Goal: Transaction & Acquisition: Obtain resource

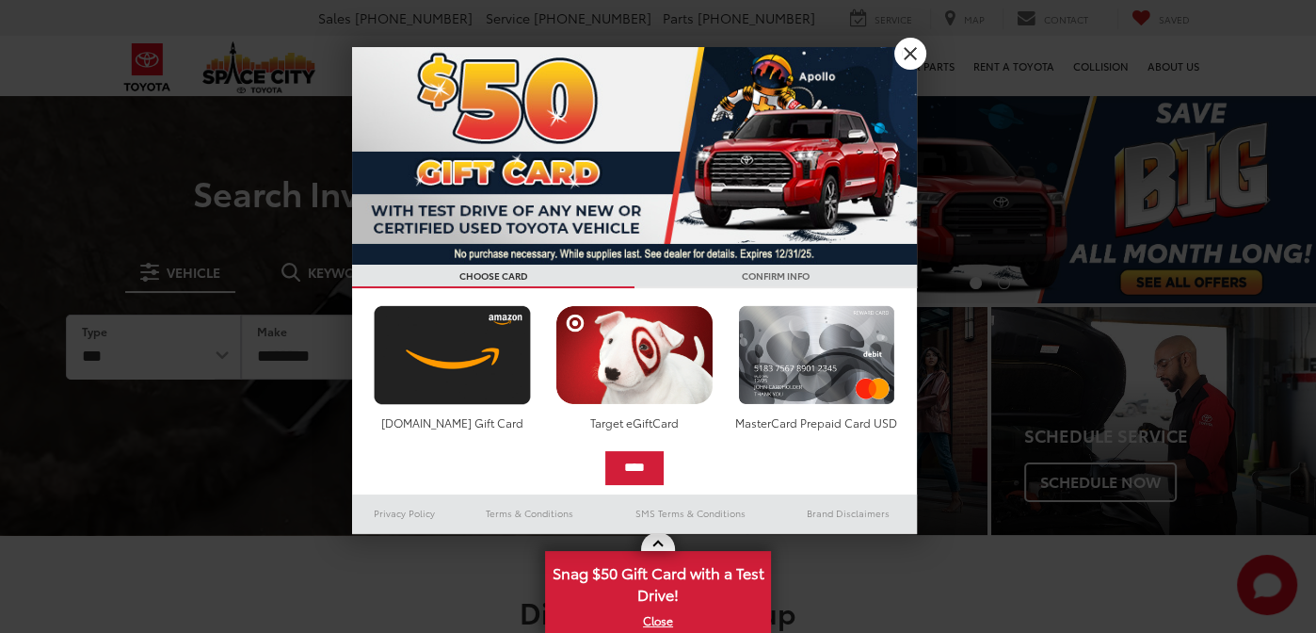
click at [692, 265] on h3 "CONFIRM INFO" at bounding box center [776, 277] width 283 height 24
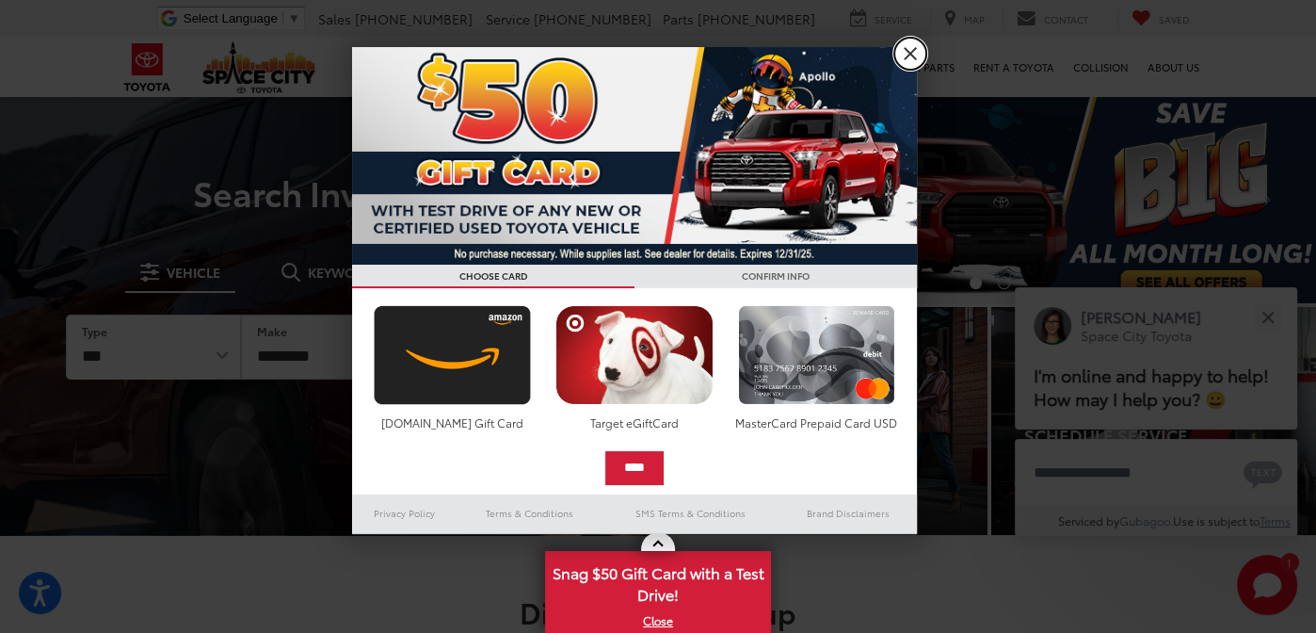
click at [900, 52] on link "X" at bounding box center [911, 54] width 32 height 32
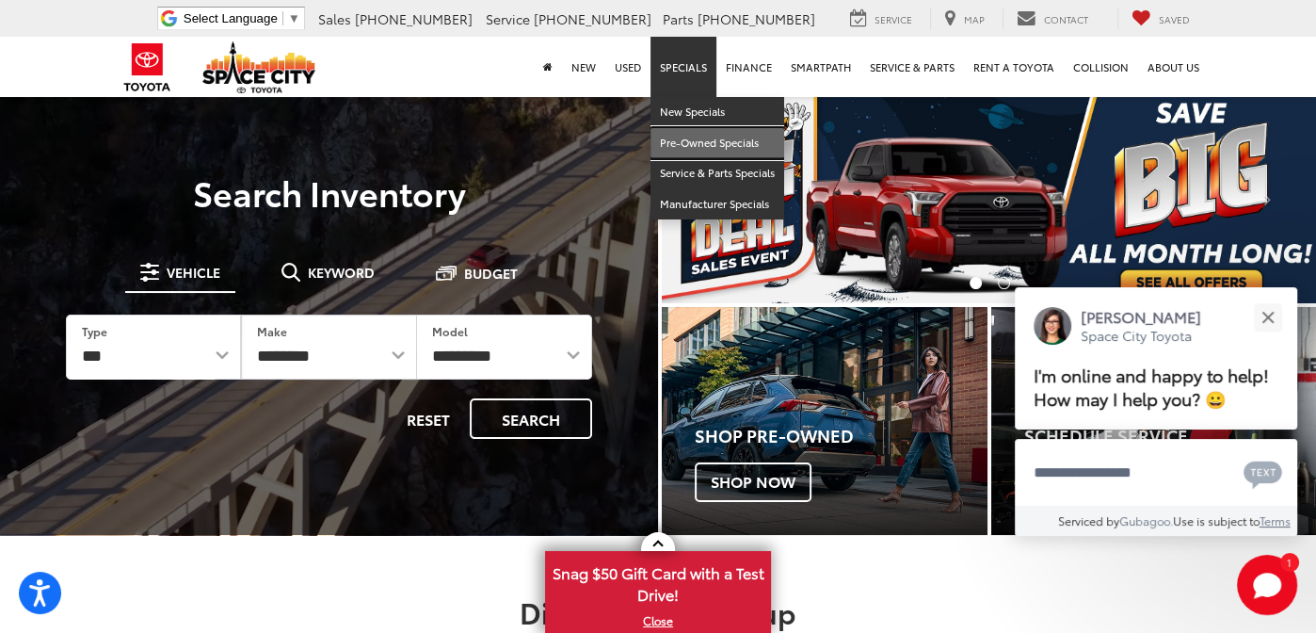
click at [698, 138] on link "Pre-Owned Specials" at bounding box center [718, 143] width 134 height 31
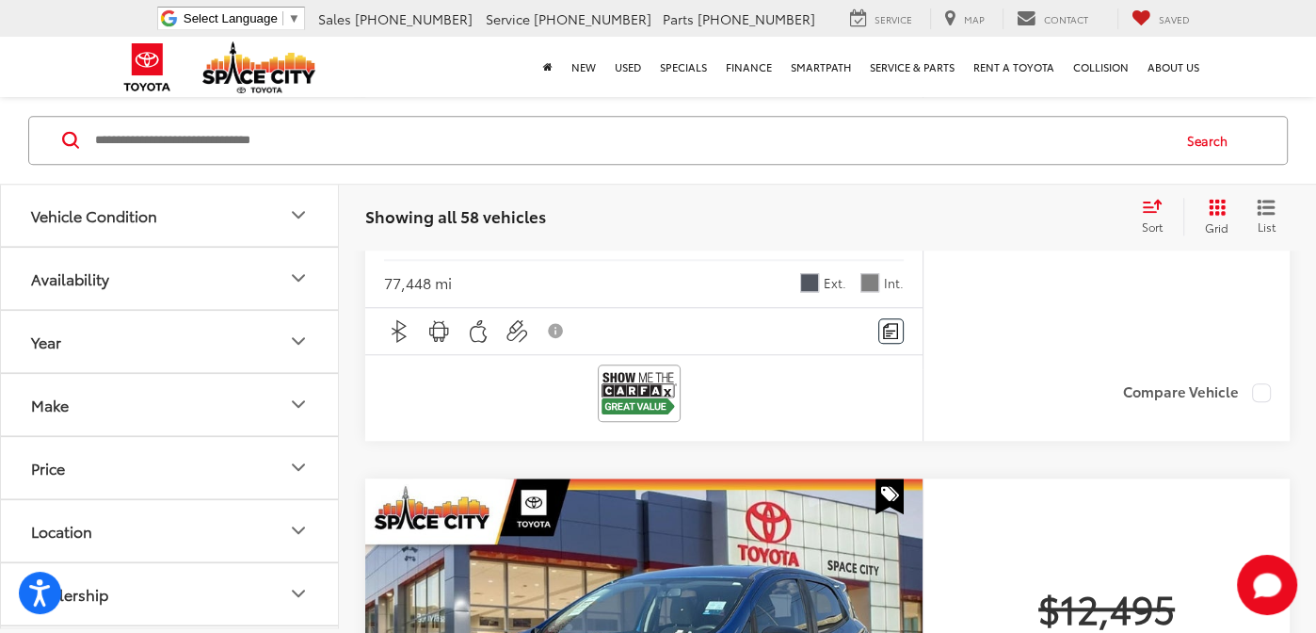
scroll to position [1098, 0]
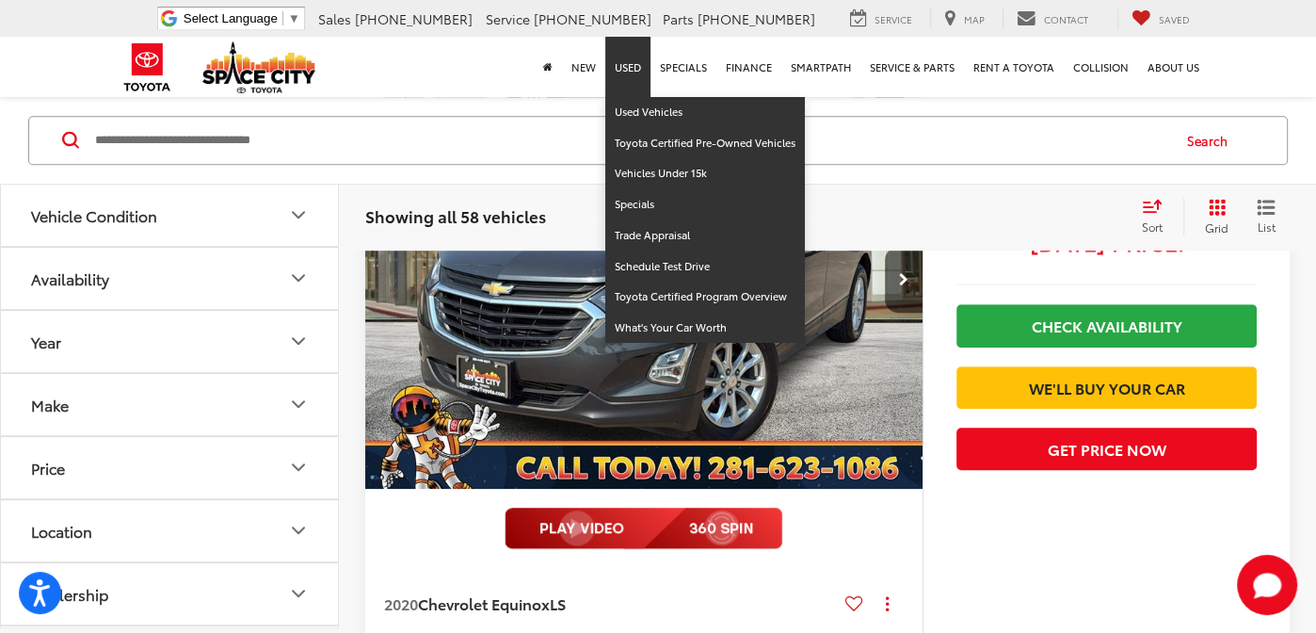
click at [640, 63] on link "Used" at bounding box center [628, 67] width 45 height 60
click at [648, 202] on link "Specials" at bounding box center [706, 204] width 200 height 31
